Goal: Information Seeking & Learning: Find specific fact

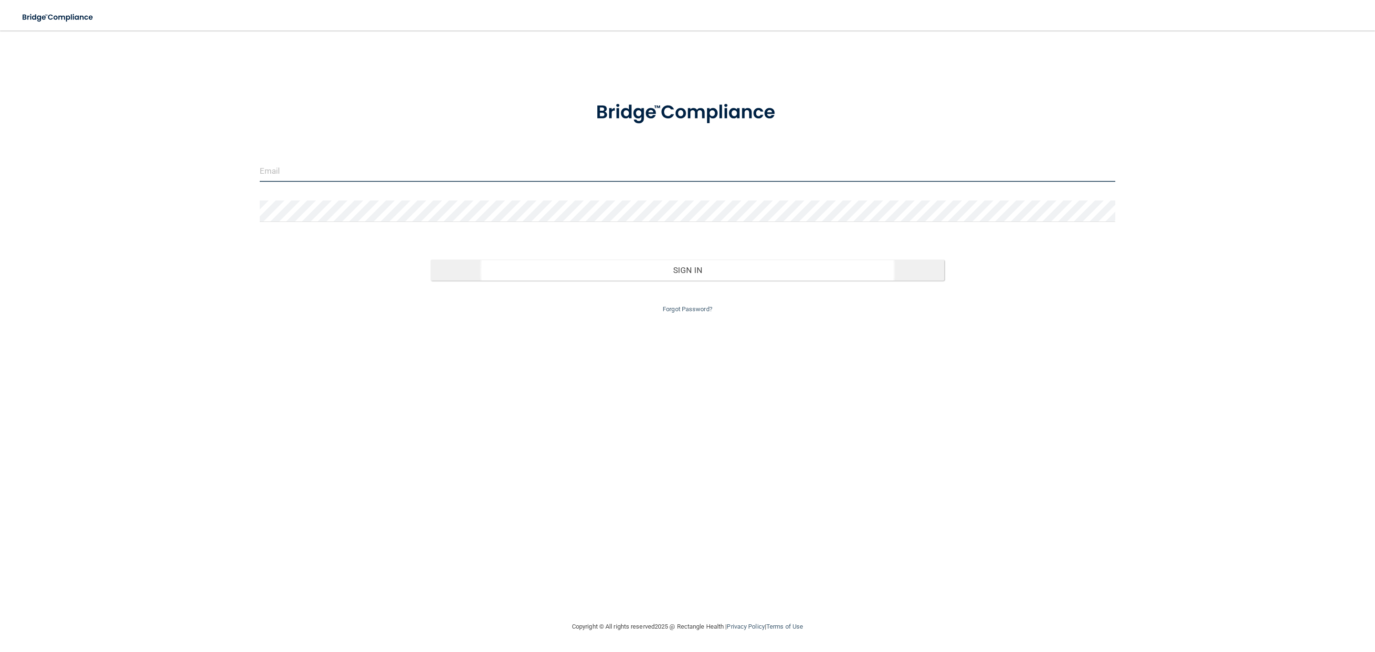
type input "storres@rectanglehealth.com"
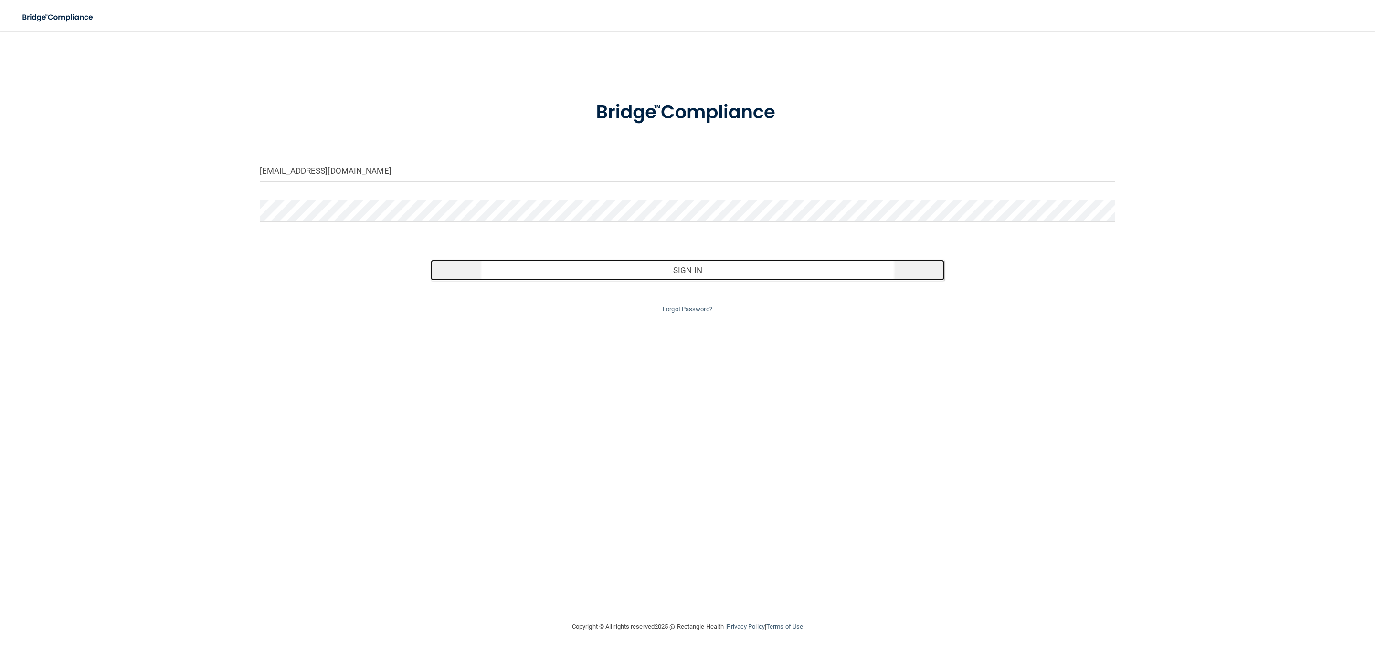
click at [696, 263] on button "Sign In" at bounding box center [687, 270] width 513 height 21
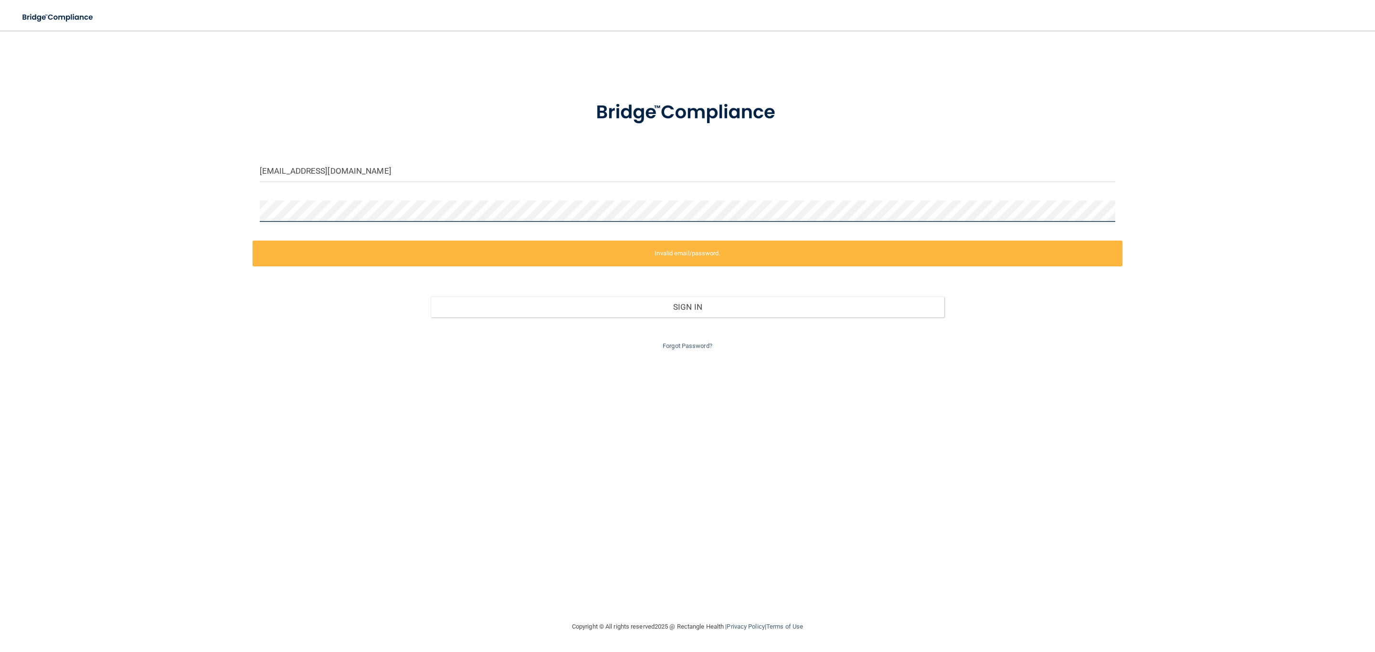
click at [189, 219] on div "storres@rectanglehealth.com Invalid email/password. You don't have permission t…" at bounding box center [687, 325] width 1337 height 571
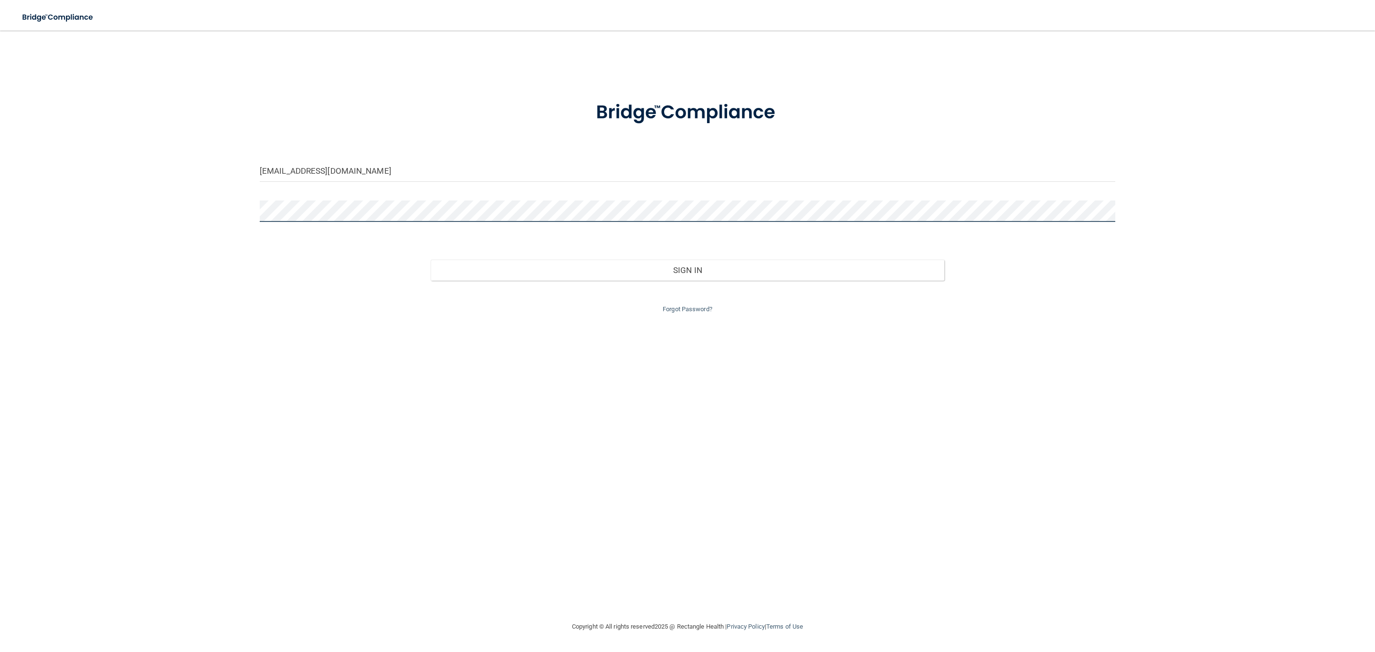
click at [431, 260] on button "Sign In" at bounding box center [687, 270] width 513 height 21
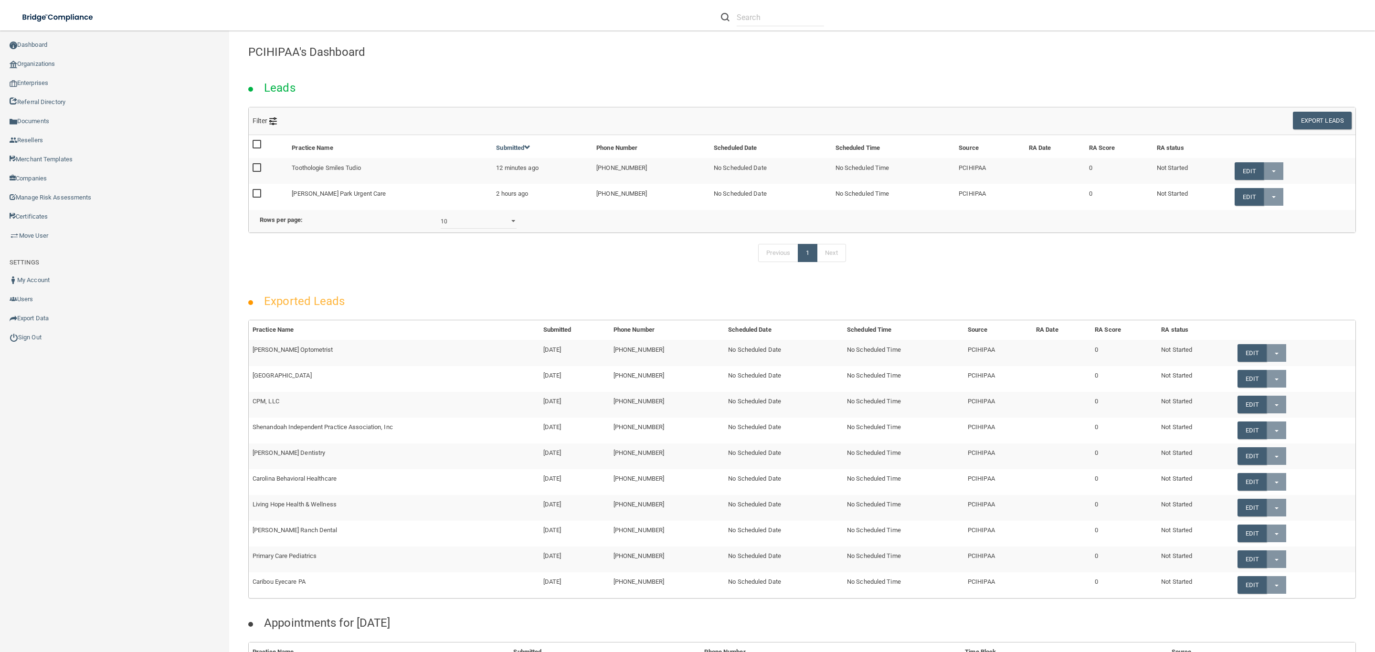
click at [761, 26] on li at bounding box center [772, 17] width 117 height 34
click at [761, 24] on input "text" at bounding box center [780, 18] width 87 height 18
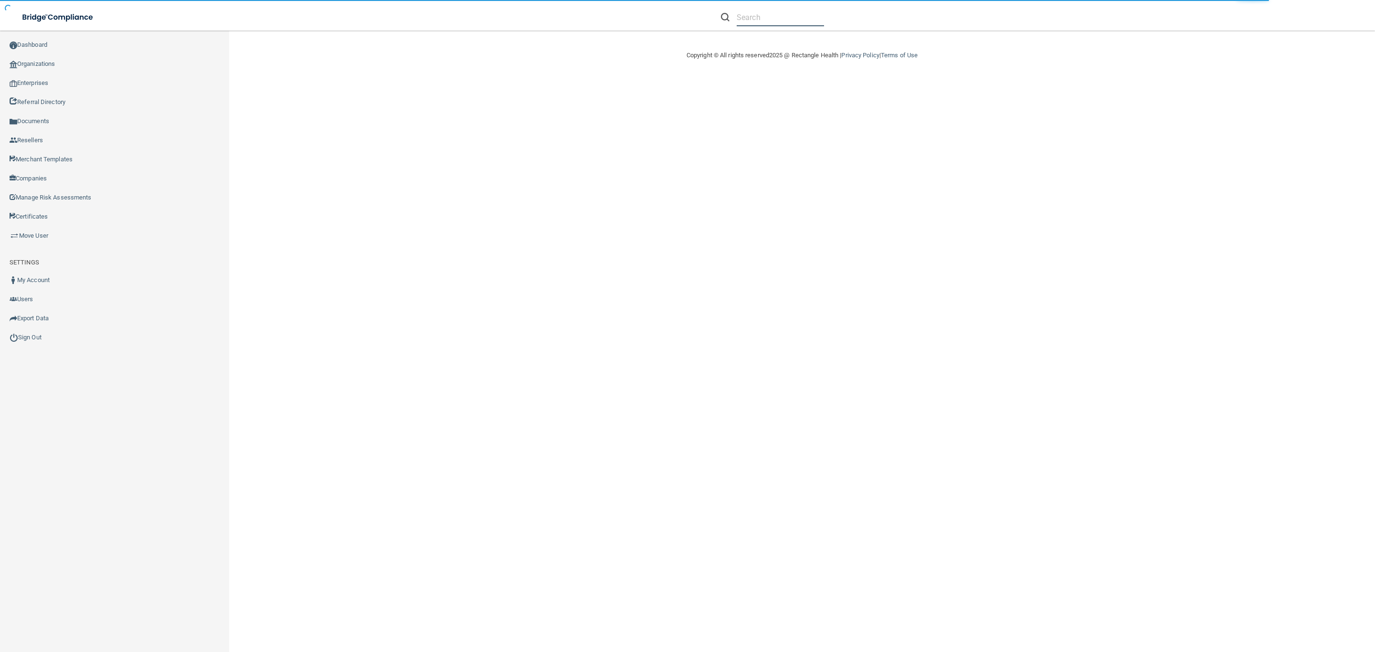
click at [765, 16] on input "text" at bounding box center [780, 18] width 87 height 18
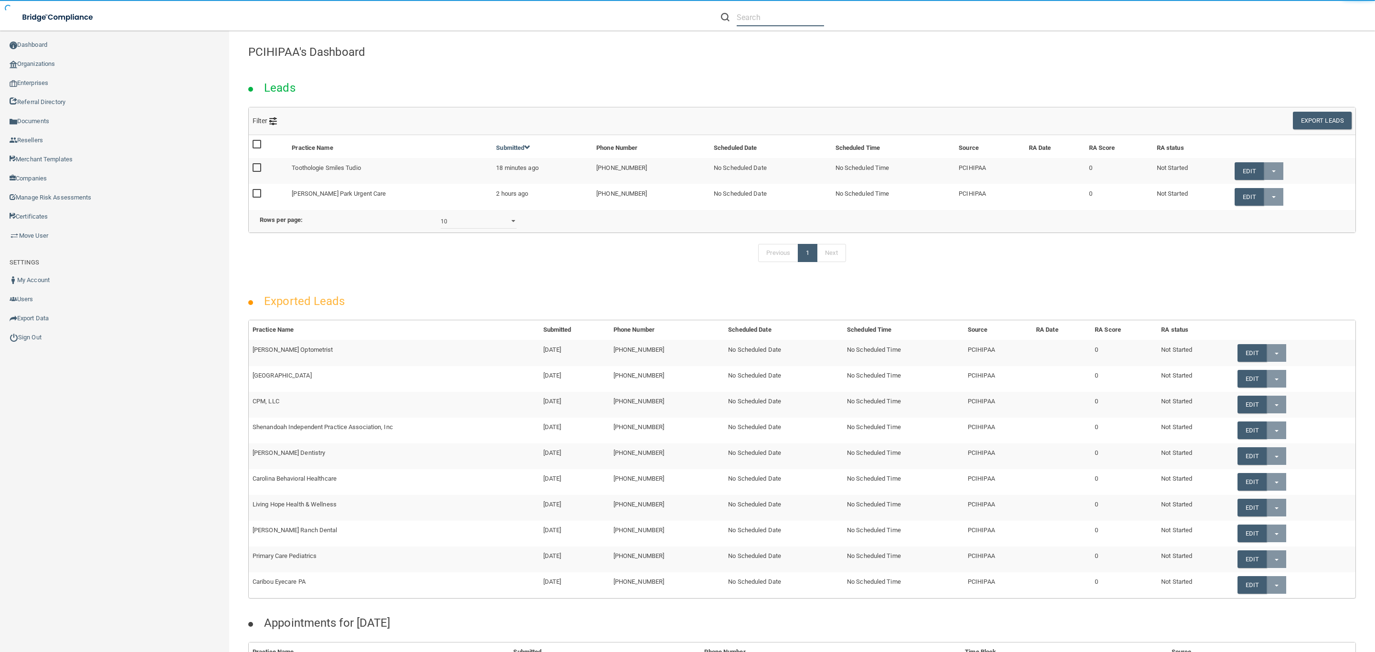
paste input "RH-00138679"
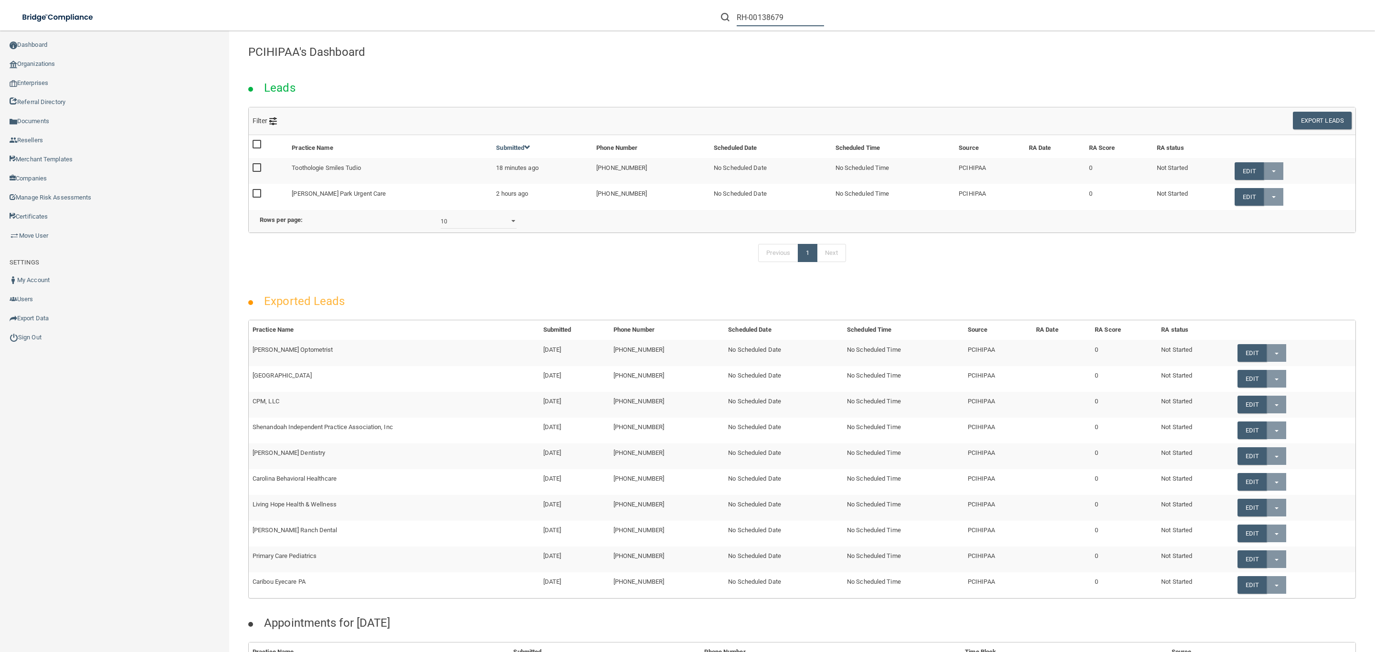
drag, startPoint x: 783, startPoint y: 16, endPoint x: 699, endPoint y: 14, distance: 83.1
click at [699, 14] on div "RH-00138679 Manage My Enterprise Manage My Location" at bounding box center [974, 17] width 802 height 34
paste input "[PERSON_NAME] Oral Surgery"
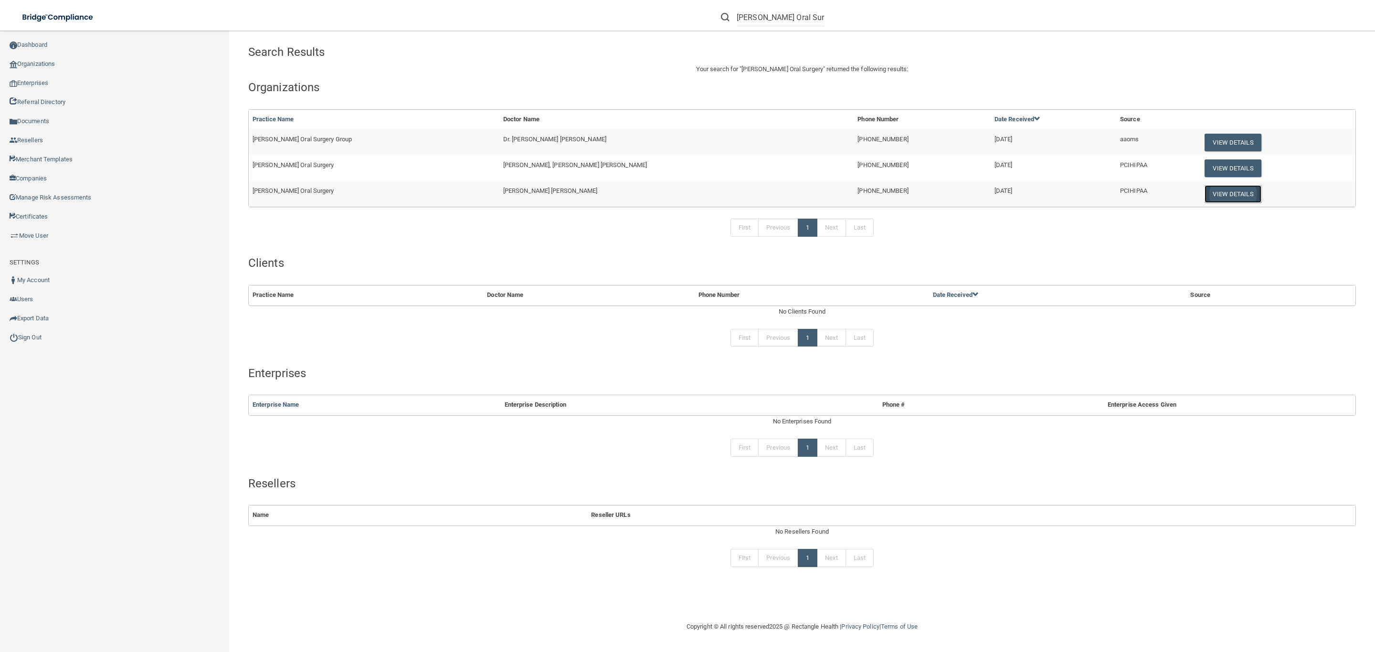
click at [1213, 193] on button "View Details" at bounding box center [1233, 194] width 56 height 18
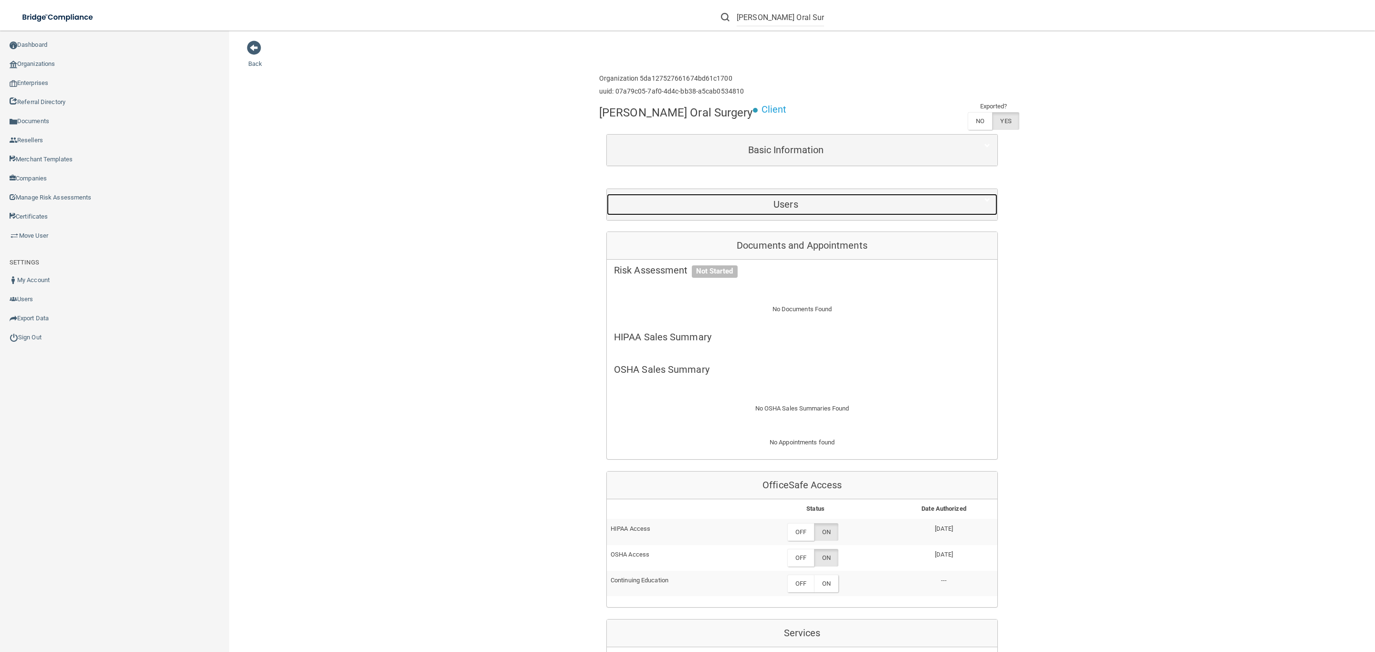
click at [699, 215] on div "Users" at bounding box center [786, 204] width 358 height 21
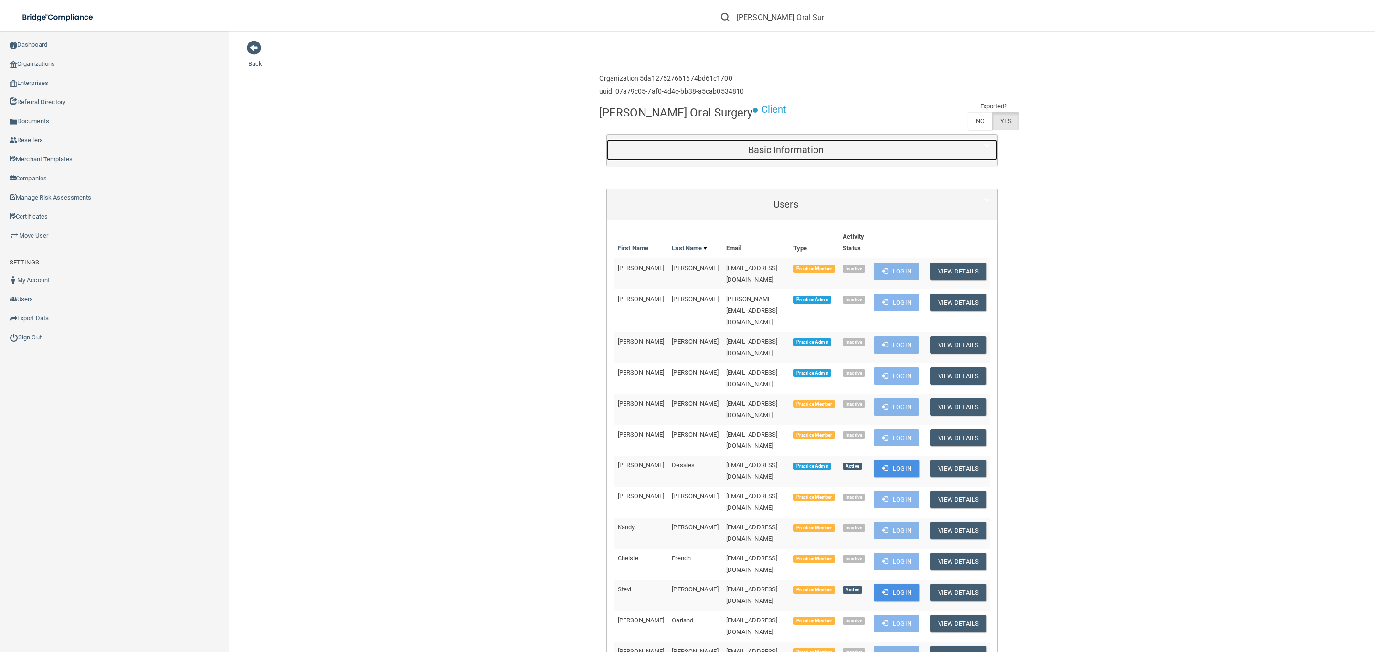
click at [811, 159] on div "Basic Information" at bounding box center [786, 149] width 358 height 21
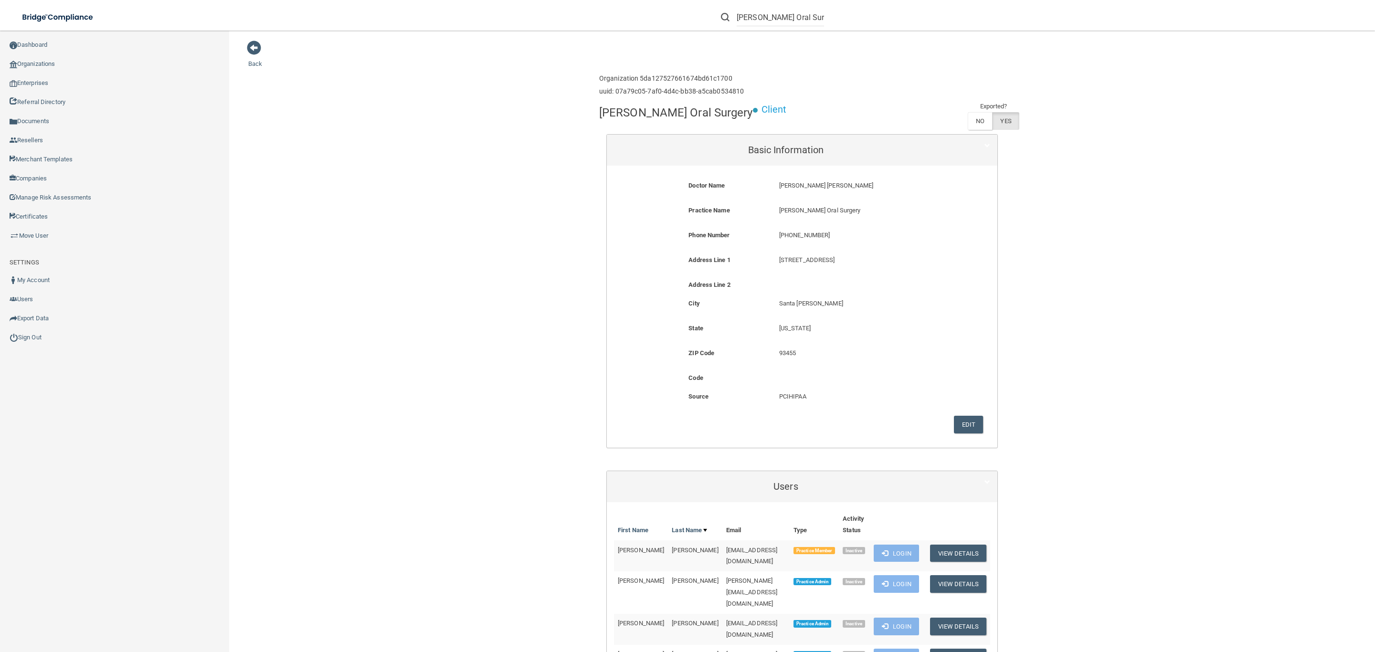
drag, startPoint x: 878, startPoint y: 261, endPoint x: 770, endPoint y: 258, distance: 108.4
click at [772, 258] on div "[STREET_ADDRESS][GEOGRAPHIC_DATA][STREET_ADDRESS]" at bounding box center [862, 263] width 181 height 18
copy p "[STREET_ADDRESS]"
drag, startPoint x: 695, startPoint y: 115, endPoint x: 596, endPoint y: 112, distance: 99.3
click at [599, 112] on h4 "[PERSON_NAME] Oral Surgery" at bounding box center [676, 112] width 154 height 12
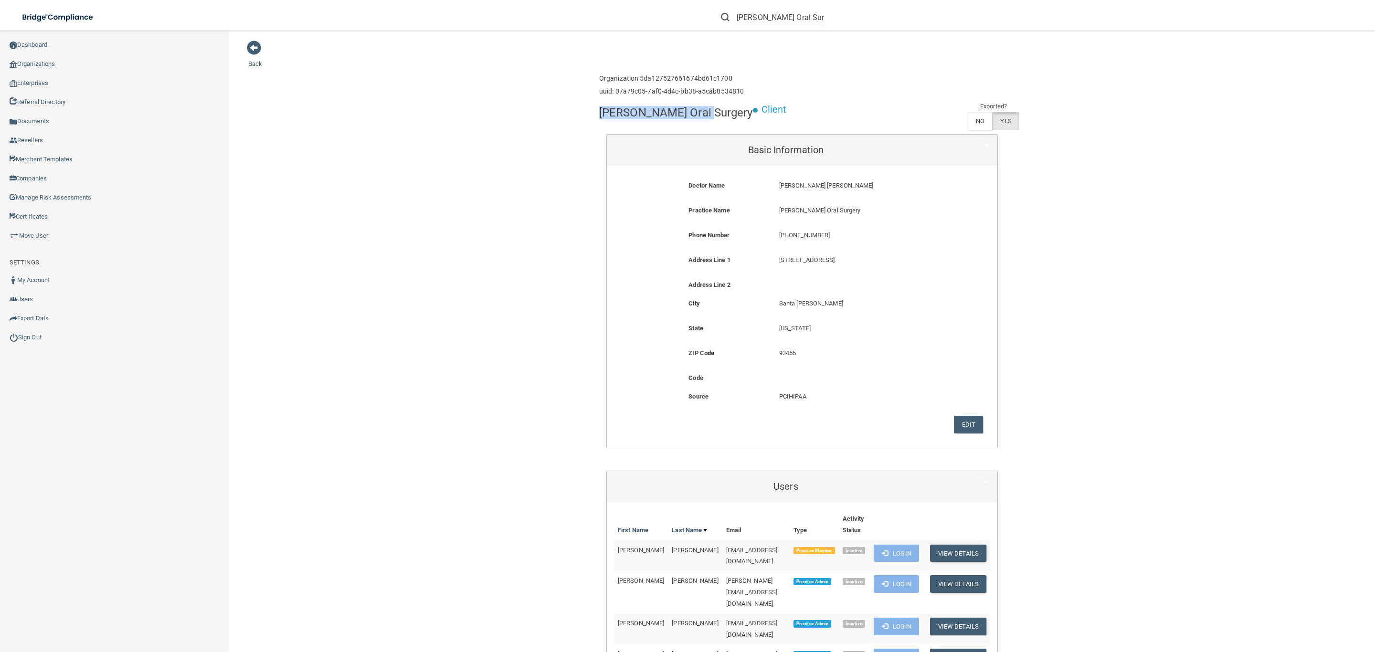
copy h4 "[PERSON_NAME] Oral Surgery"
click at [803, 12] on input "[PERSON_NAME] Oral Surgery" at bounding box center [780, 18] width 87 height 18
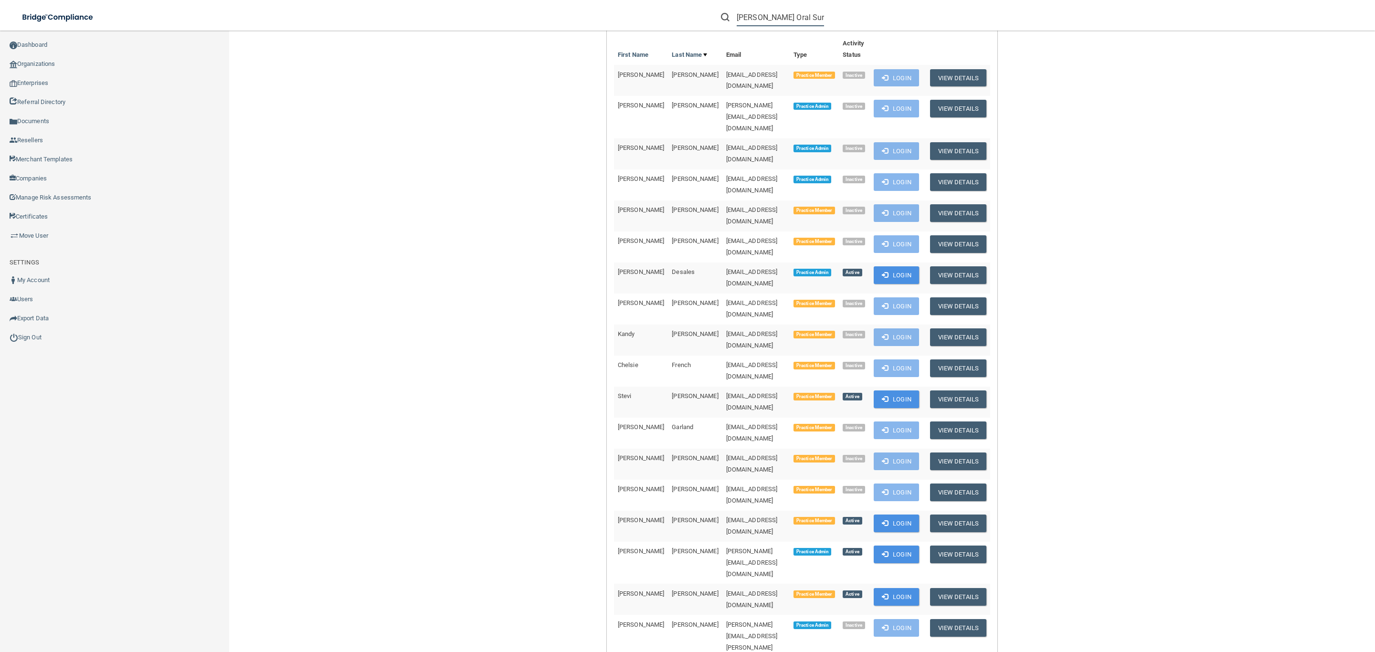
scroll to position [501, 0]
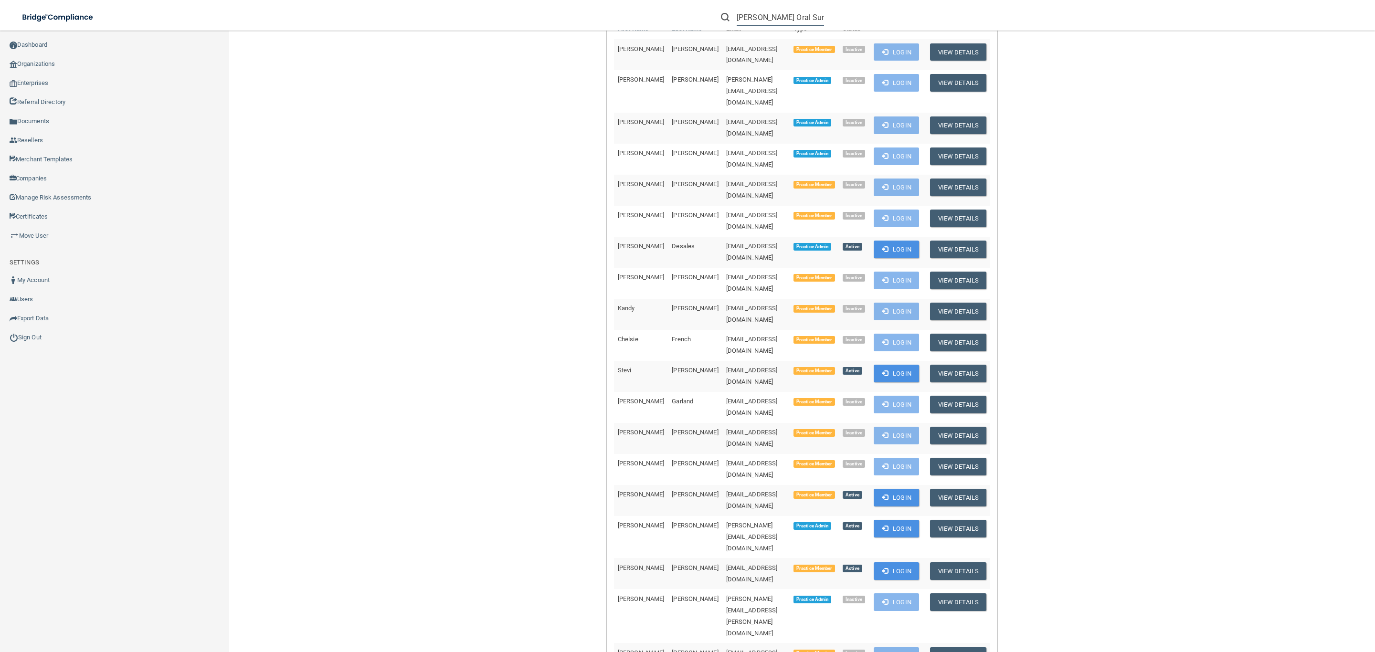
click at [778, 16] on input "[PERSON_NAME] Oral Surgery" at bounding box center [780, 18] width 87 height 18
click at [778, 13] on input "[PERSON_NAME] Oral Surgery" at bounding box center [780, 18] width 87 height 18
click at [778, 12] on input "[PERSON_NAME] Oral Surgery" at bounding box center [780, 18] width 87 height 18
paste input "[PERSON_NAME][EMAIL_ADDRESS][DOMAIN_NAME]"
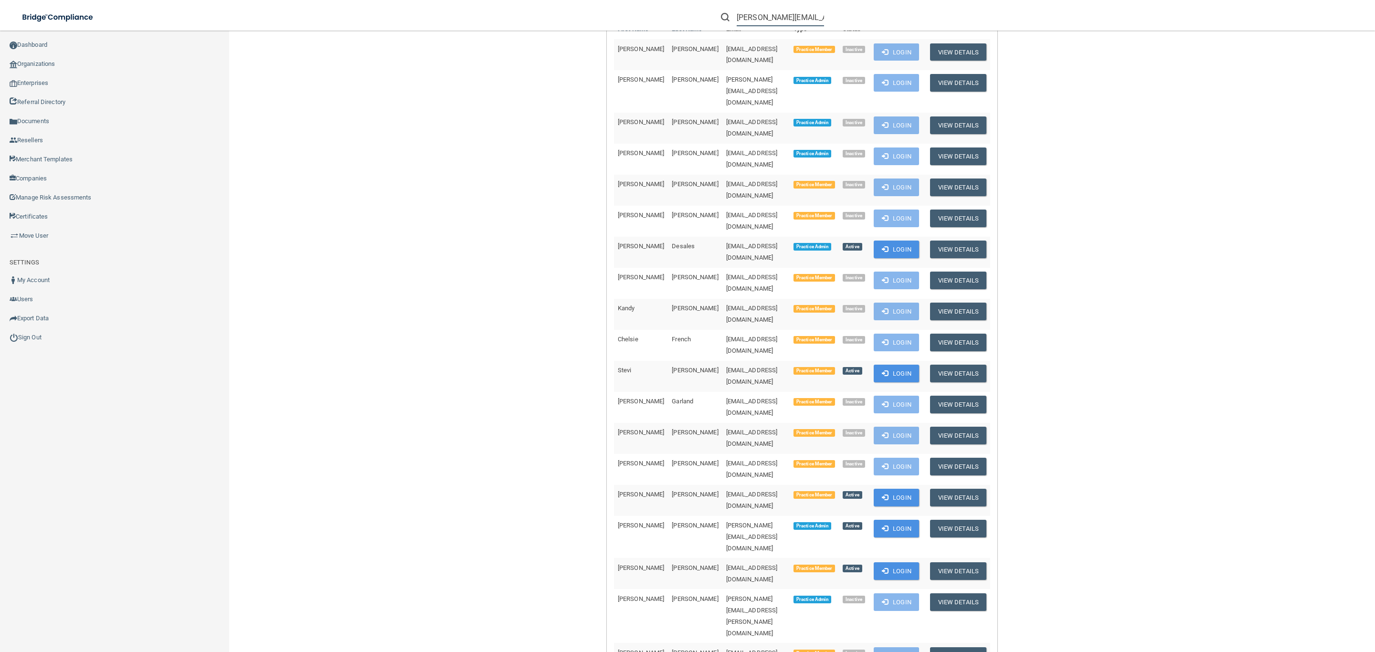
scroll to position [0, 34]
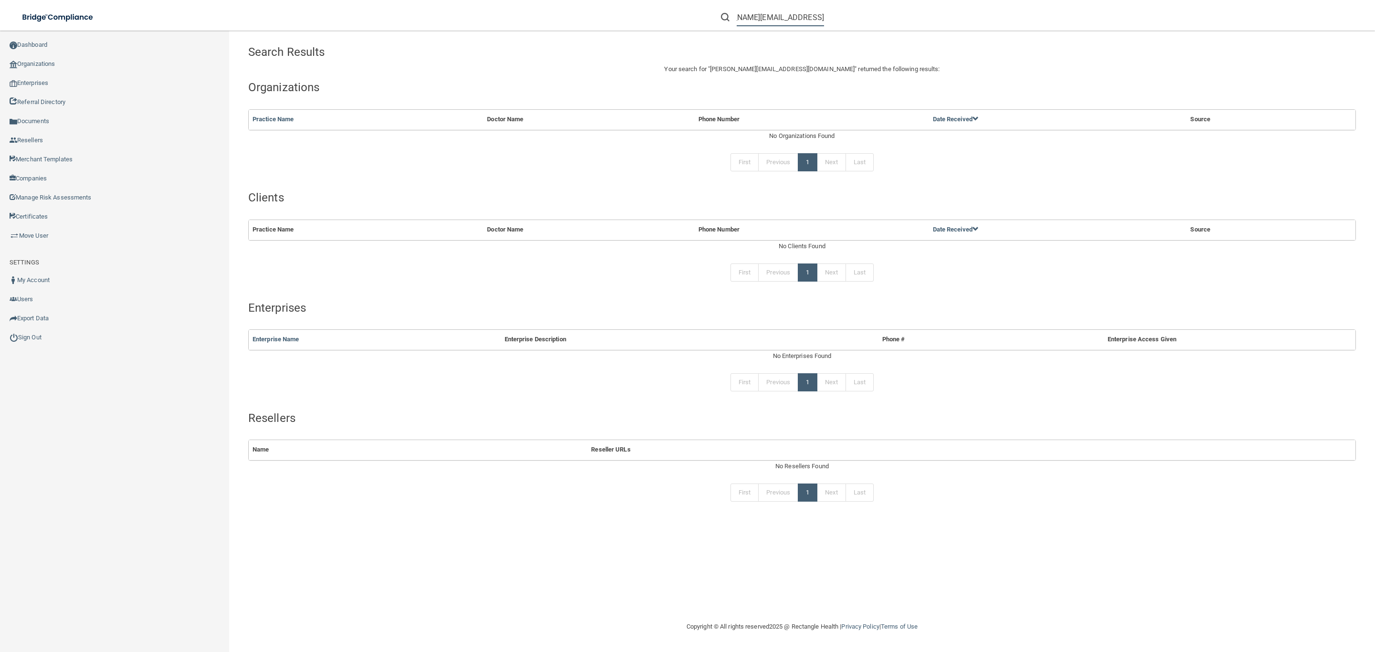
type input "[PERSON_NAME][EMAIL_ADDRESS][DOMAIN_NAME]"
